Goal: Task Accomplishment & Management: Use online tool/utility

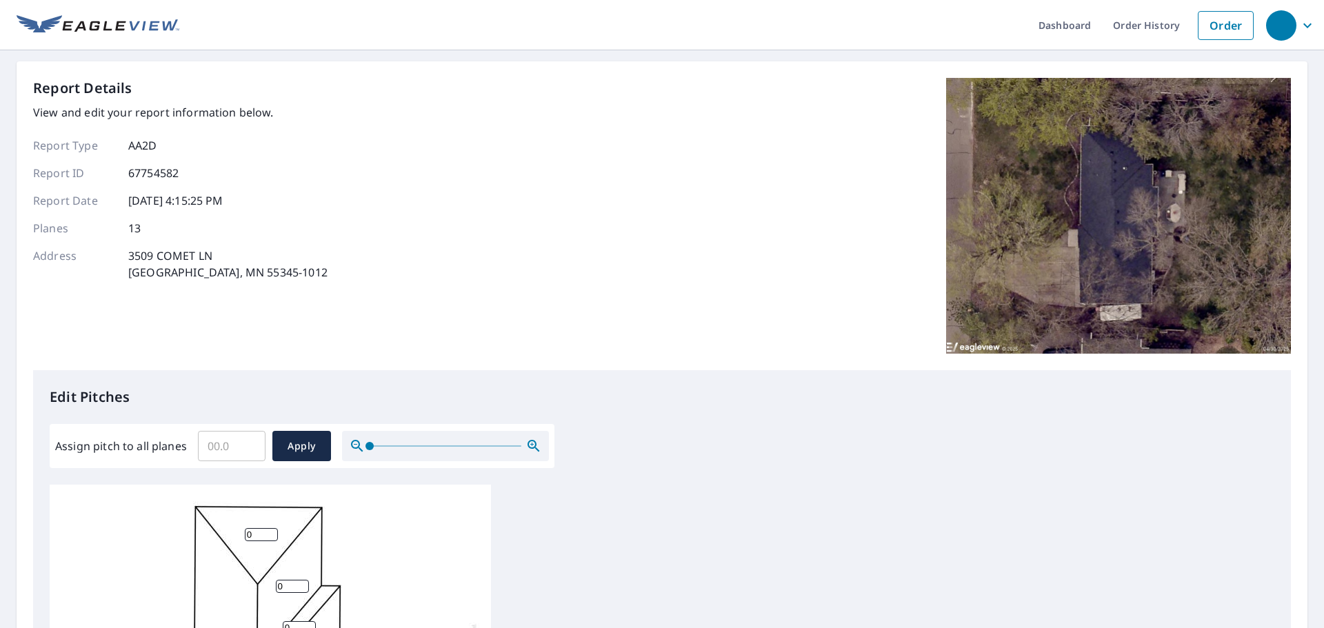
scroll to position [69, 0]
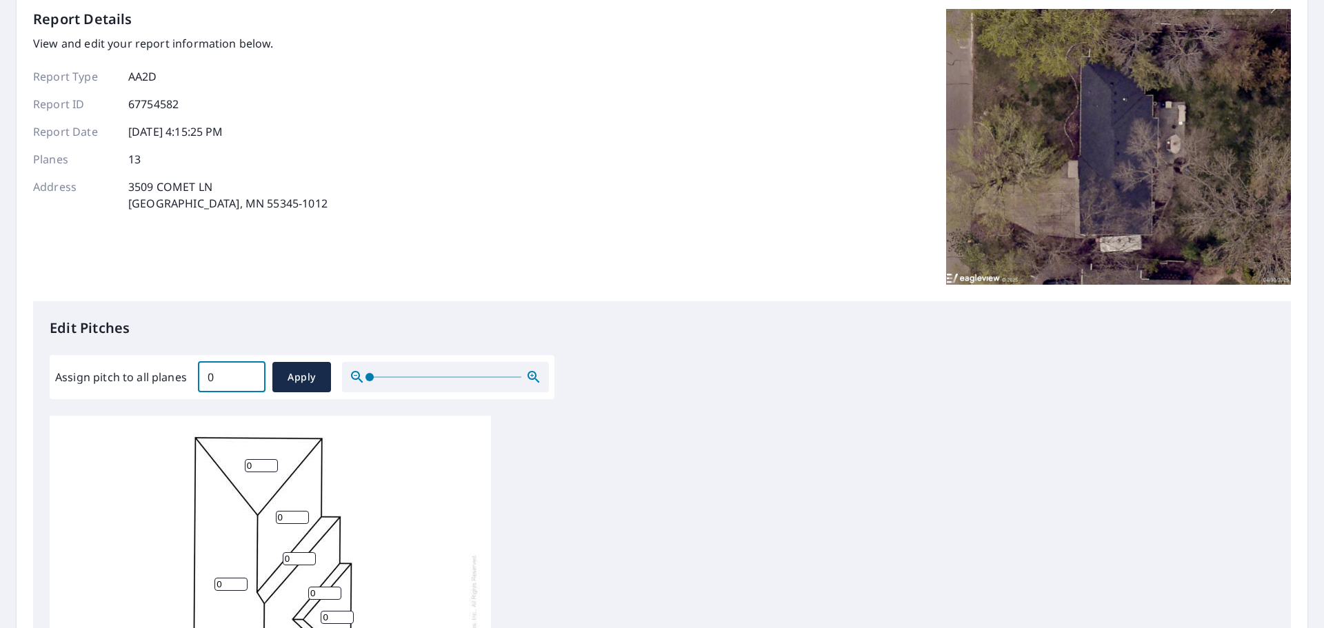
click at [250, 378] on input "0" at bounding box center [232, 377] width 68 height 39
click at [252, 375] on input "0.1" at bounding box center [232, 377] width 68 height 39
click at [250, 375] on input "0.2" at bounding box center [232, 377] width 68 height 39
click at [250, 375] on input "0.3" at bounding box center [232, 377] width 68 height 39
click at [250, 375] on input "0.4" at bounding box center [232, 377] width 68 height 39
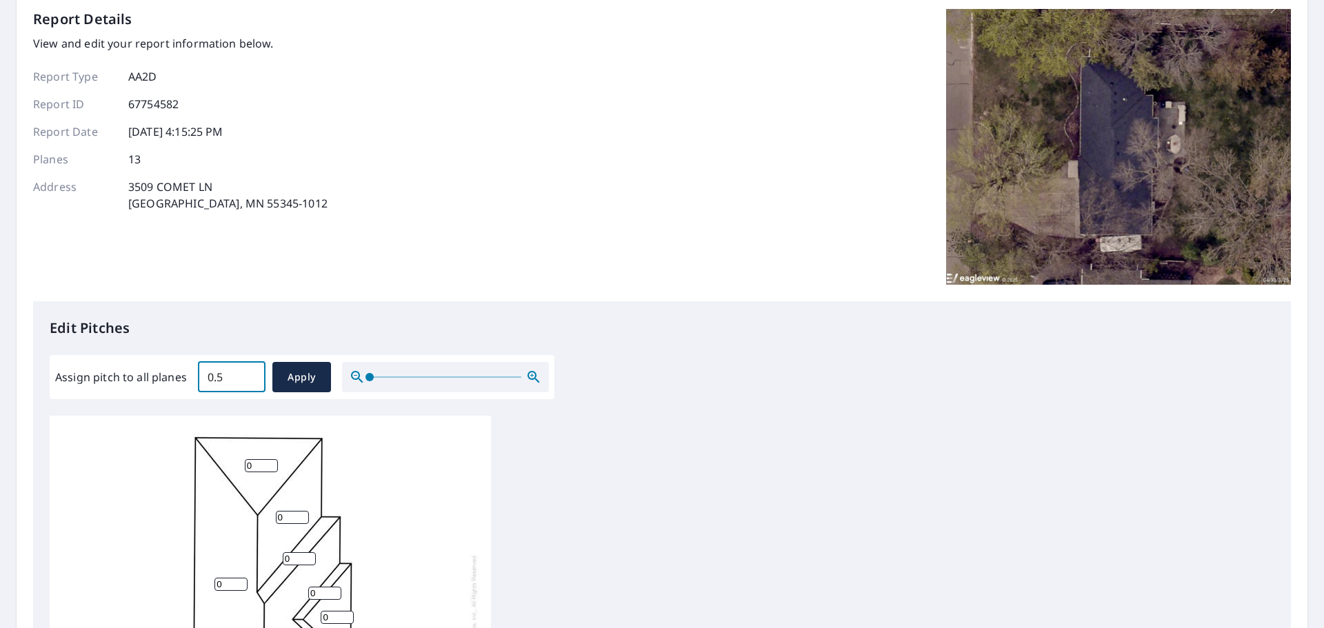
click at [250, 375] on input "0.5" at bounding box center [232, 377] width 68 height 39
drag, startPoint x: 221, startPoint y: 380, endPoint x: 173, endPoint y: 378, distance: 47.6
click at [173, 378] on div "Assign pitch to all planes 0.5 ​ Apply" at bounding box center [302, 377] width 494 height 30
type input "5"
click at [312, 378] on span "Apply" at bounding box center [301, 377] width 37 height 17
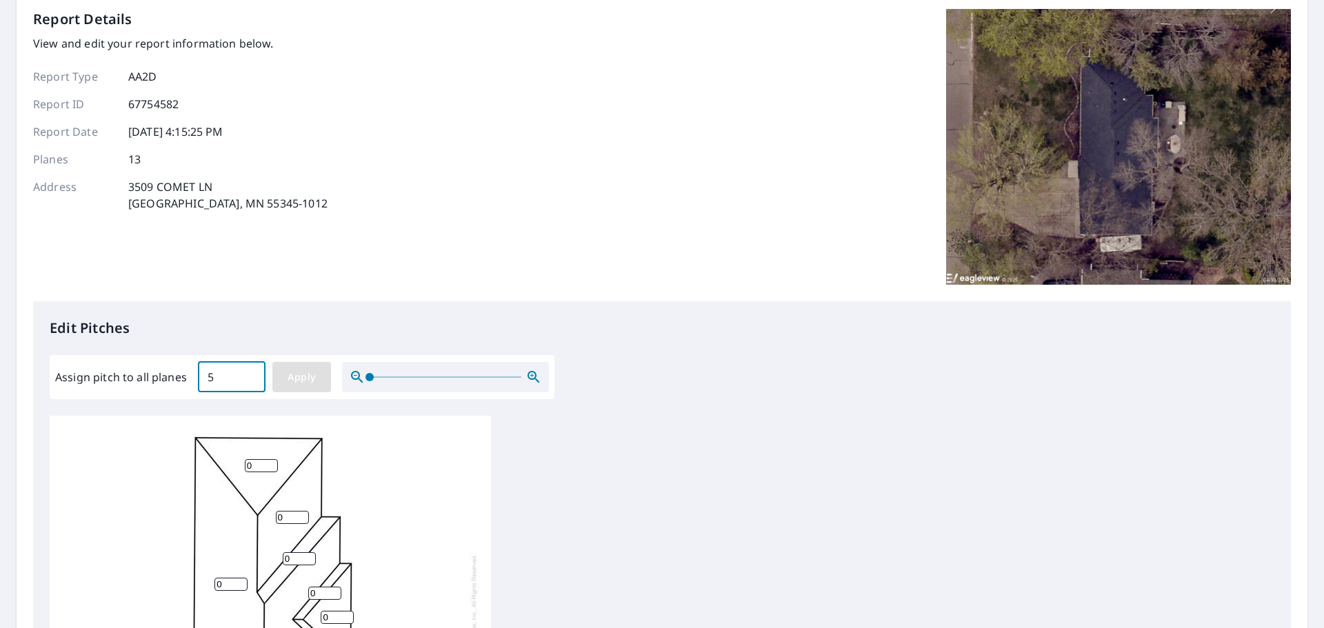
type input "5"
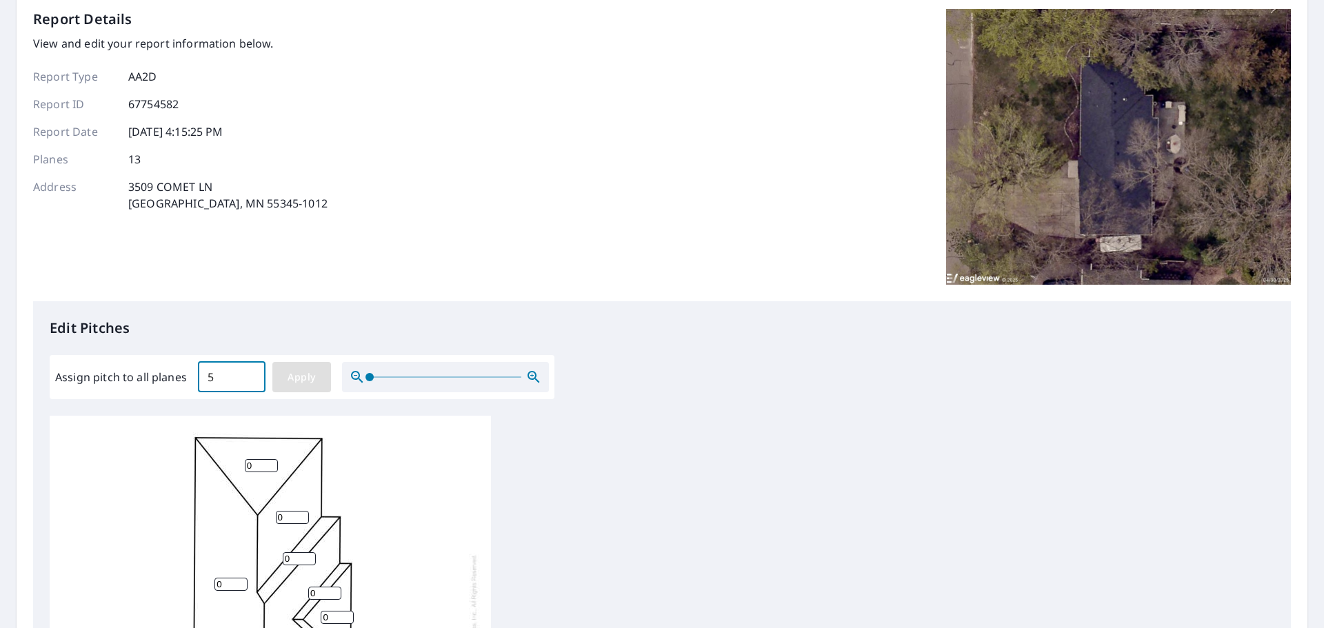
type input "5"
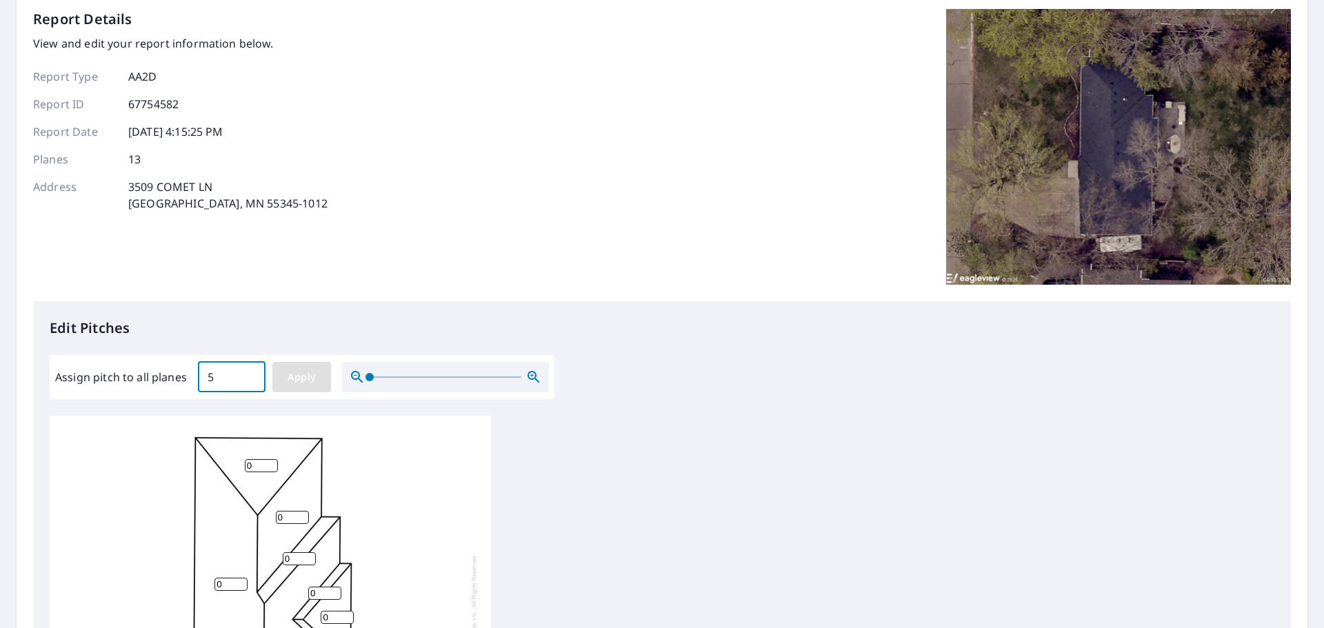
type input "5"
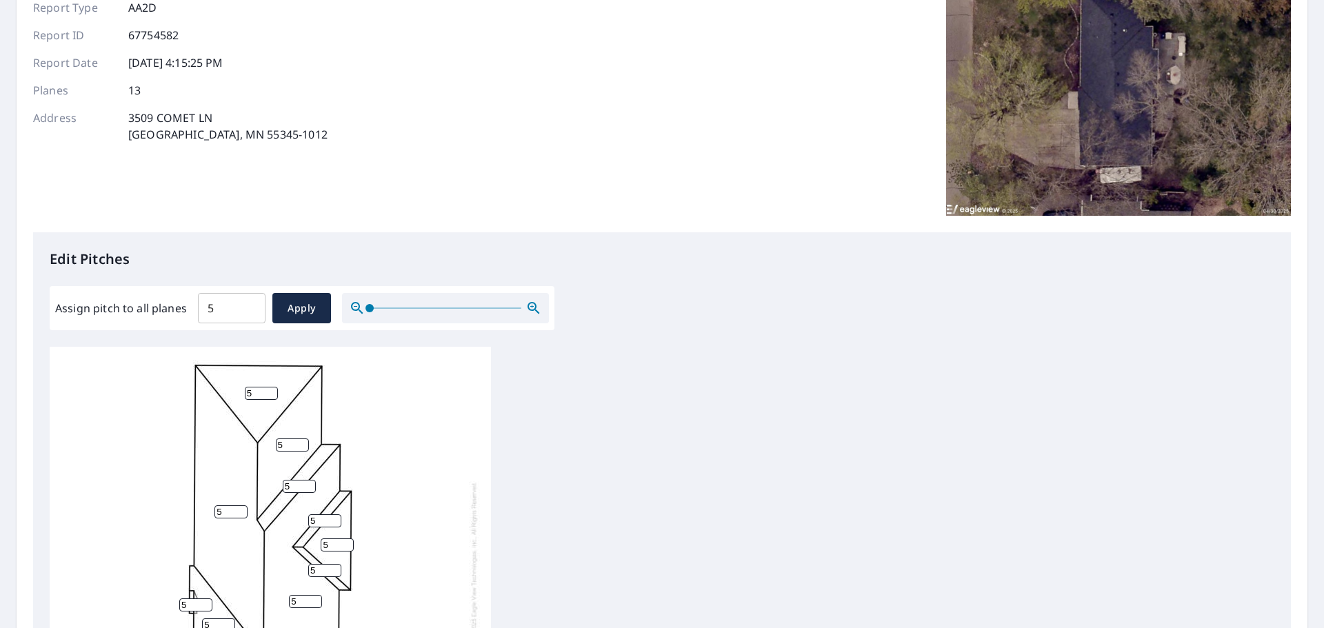
scroll to position [414, 0]
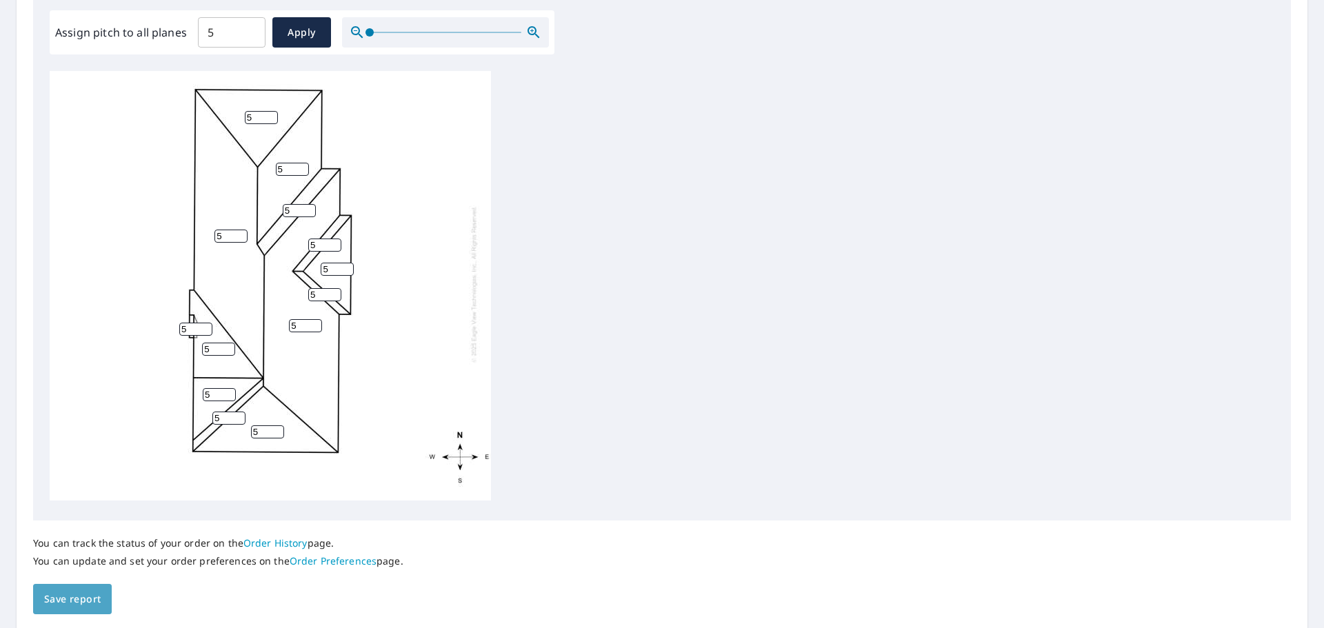
click at [65, 591] on span "Save report" at bounding box center [72, 599] width 57 height 17
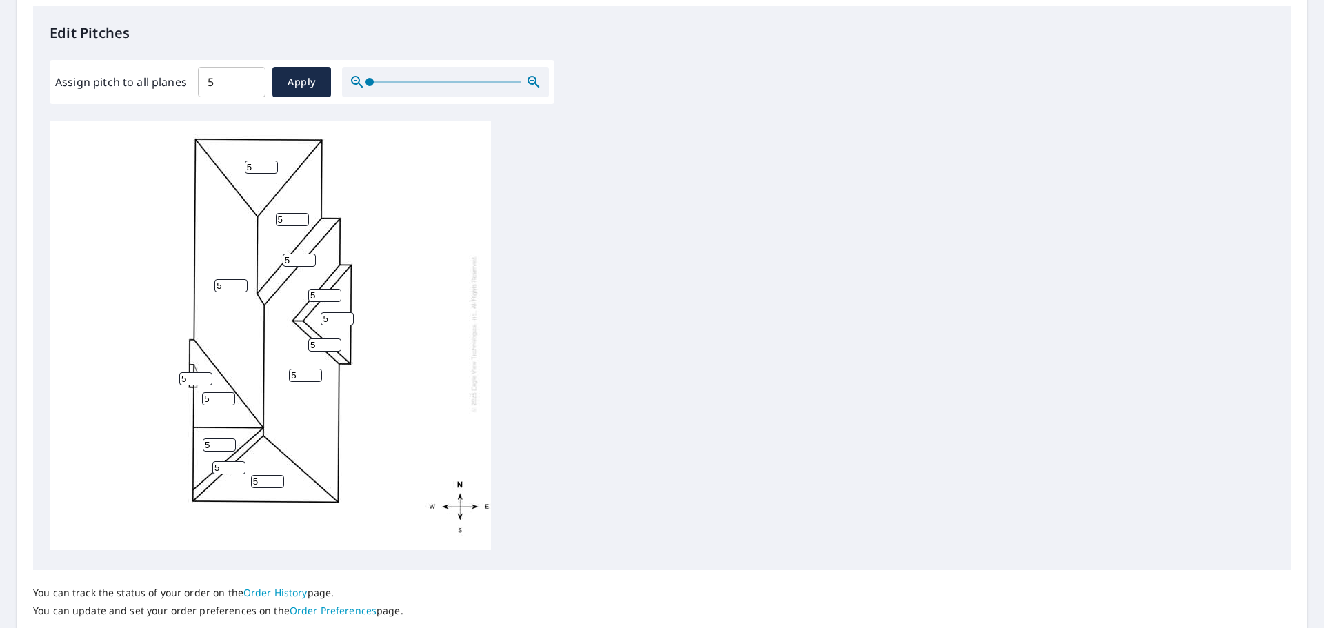
scroll to position [0, 0]
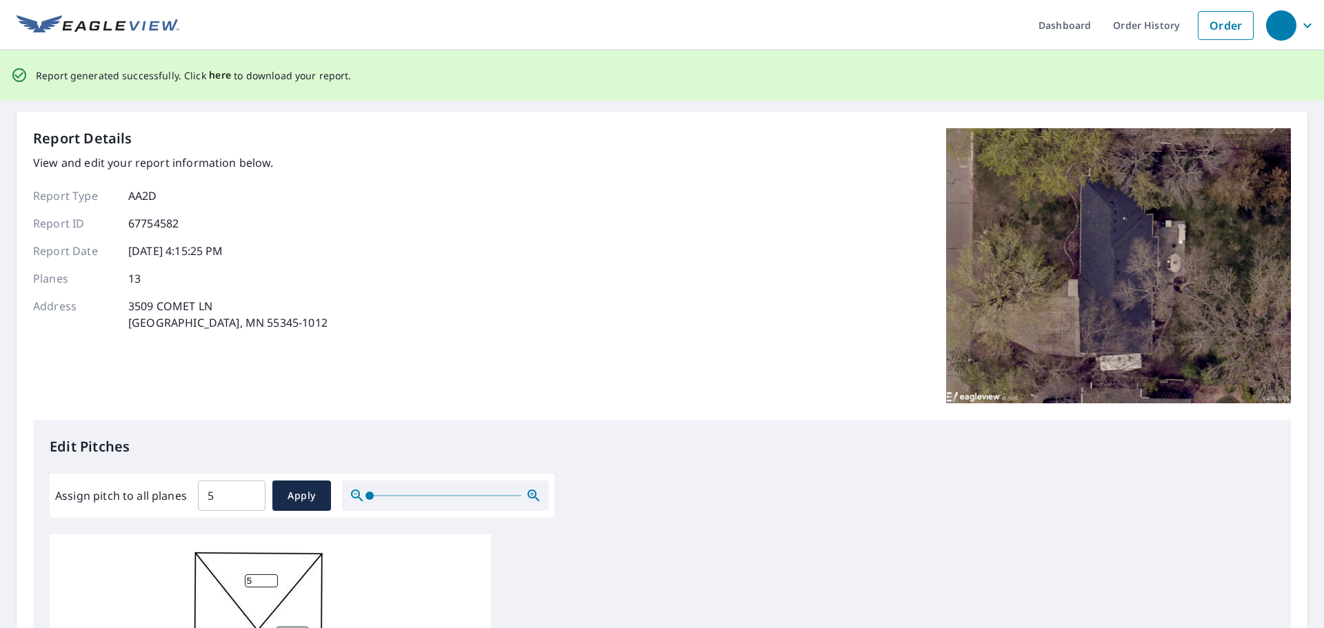
click at [211, 81] on span "here" at bounding box center [220, 75] width 23 height 17
